Goal: Task Accomplishment & Management: Manage account settings

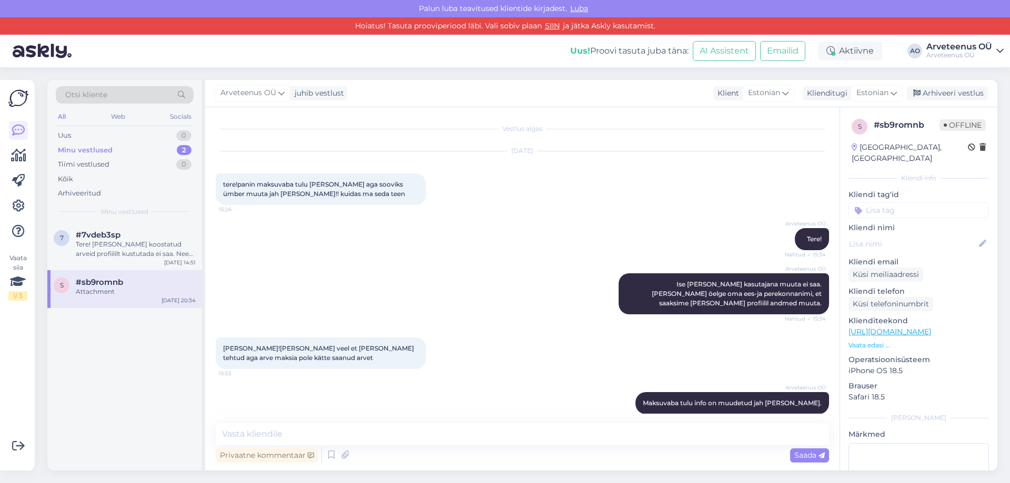
scroll to position [2108, 0]
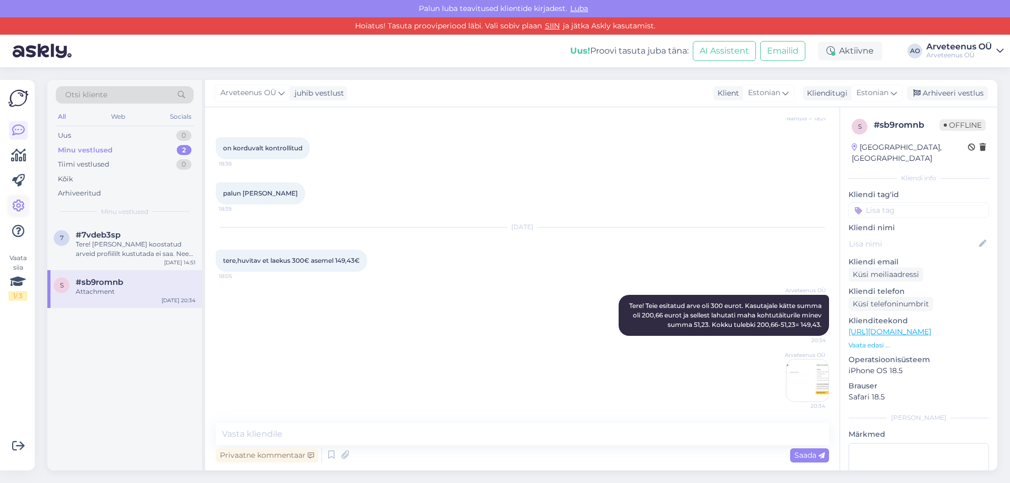
click at [21, 204] on icon at bounding box center [18, 206] width 13 height 13
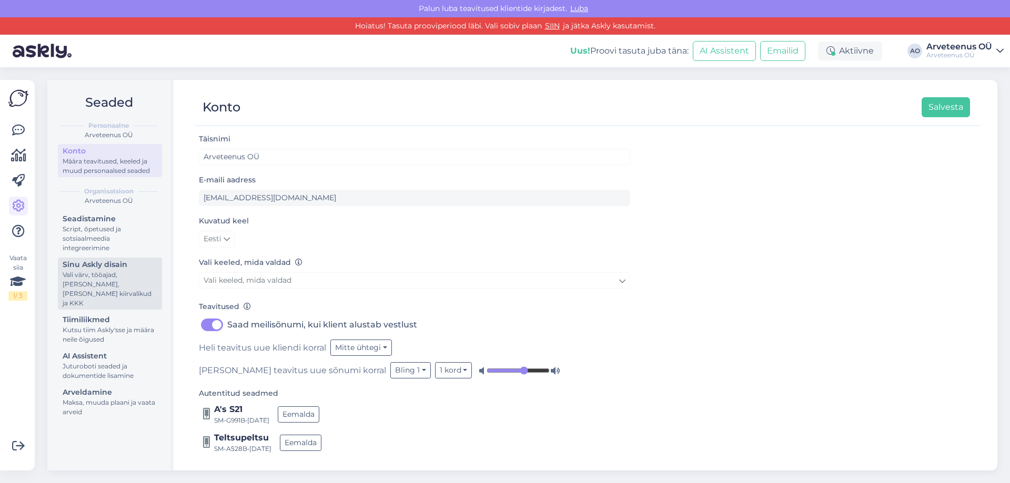
click at [96, 265] on div "Sinu Askly disain" at bounding box center [110, 264] width 95 height 11
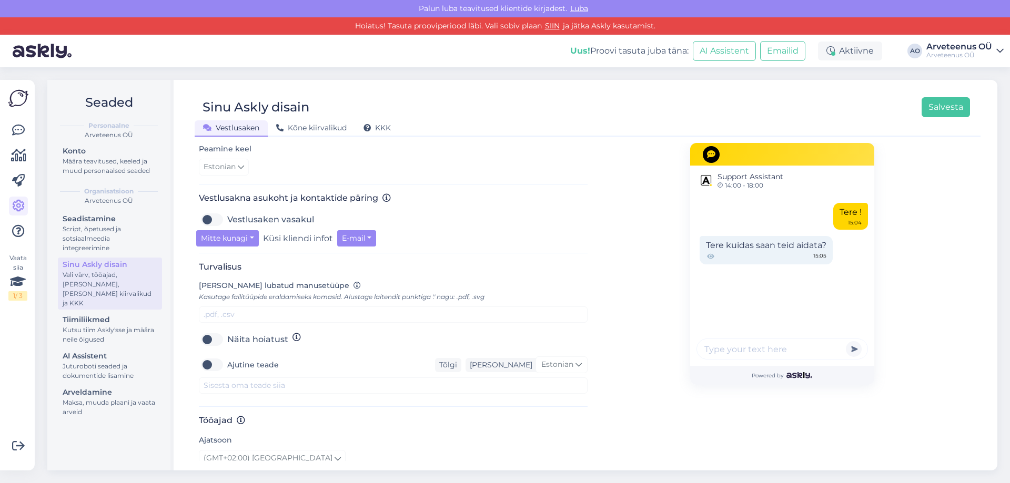
scroll to position [451, 0]
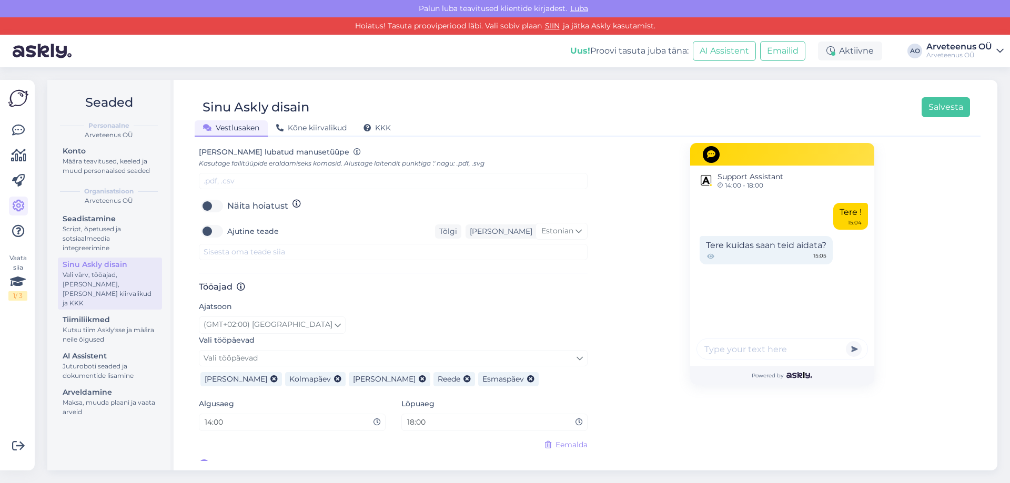
click at [410, 416] on input "18:00" at bounding box center [491, 422] width 170 height 12
click at [429, 416] on input "17:00" at bounding box center [491, 422] width 170 height 12
drag, startPoint x: 429, startPoint y: 410, endPoint x: 414, endPoint y: 413, distance: 15.1
click at [414, 416] on input "17:03" at bounding box center [491, 422] width 170 height 12
type input "17:30"
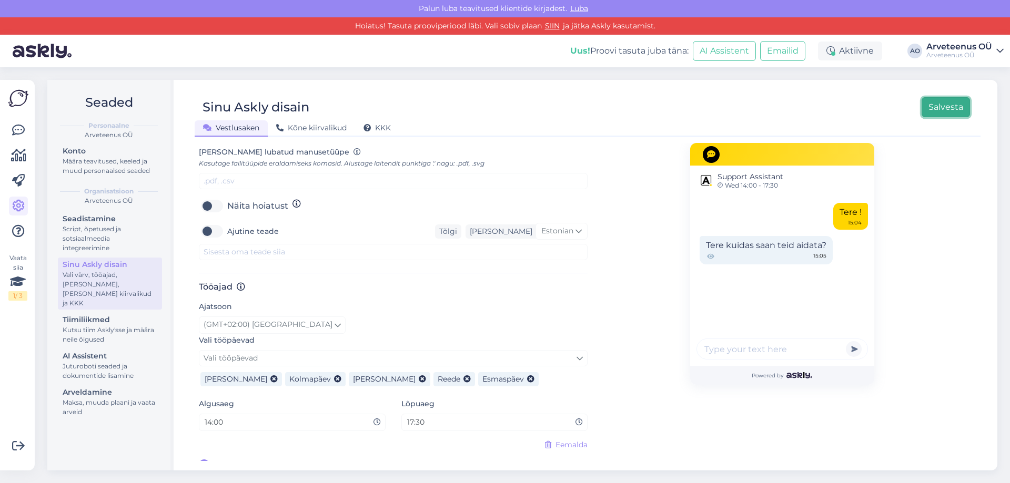
click at [954, 117] on button "Salvesta" at bounding box center [945, 107] width 48 height 20
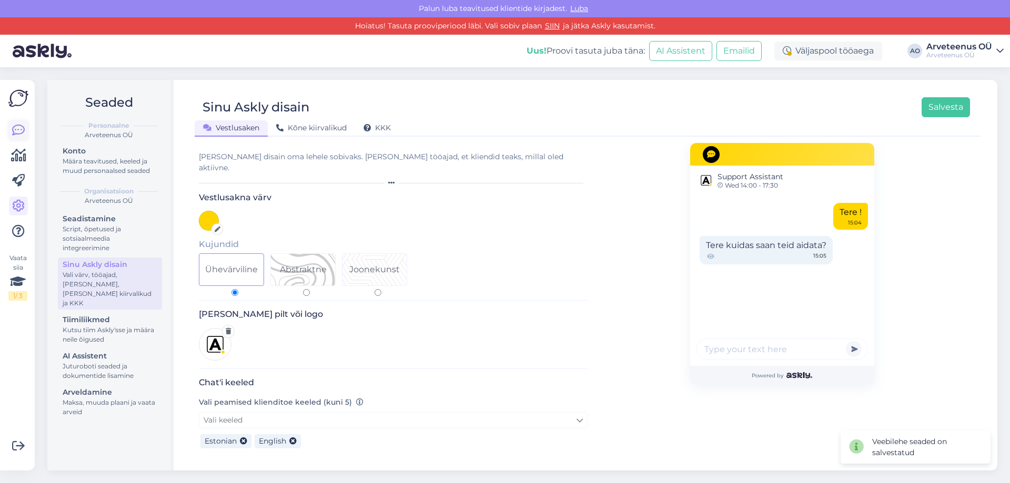
click at [16, 133] on icon at bounding box center [18, 130] width 13 height 13
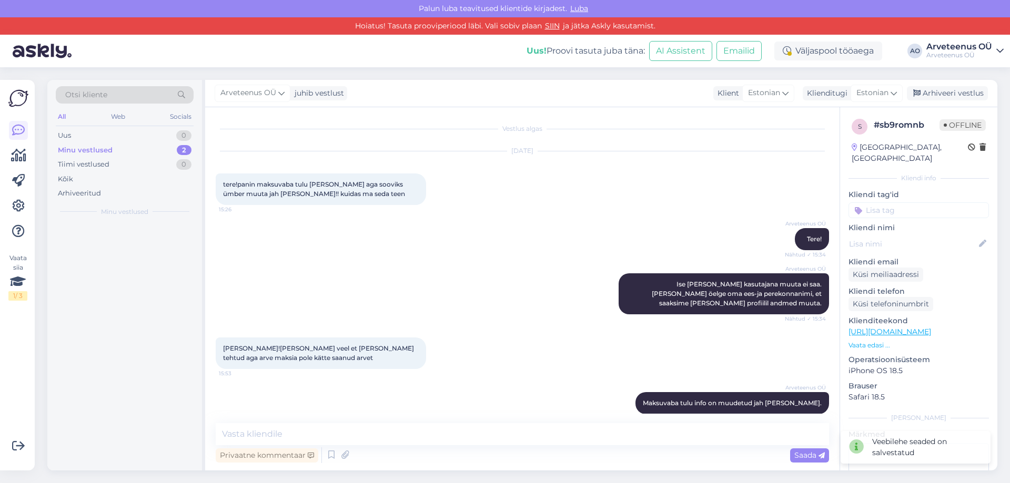
scroll to position [2108, 0]
